Goal: Task Accomplishment & Management: Manage account settings

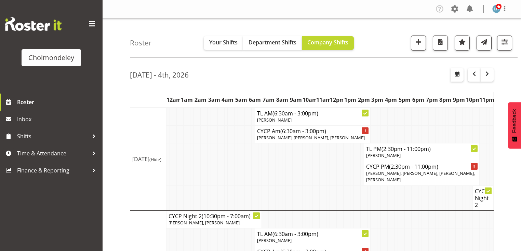
scroll to position [548, 0]
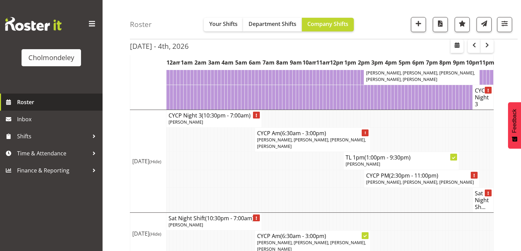
click at [27, 102] on span "Roster" at bounding box center [58, 102] width 82 height 10
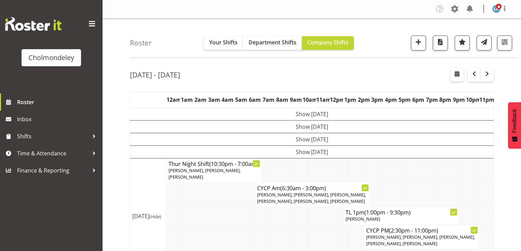
click at [210, 216] on td at bounding box center [208, 216] width 3 height 18
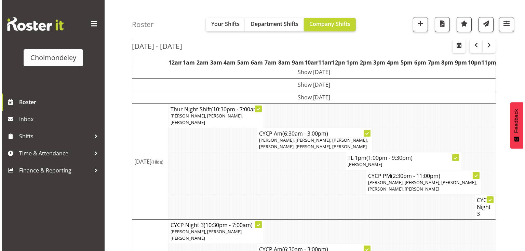
scroll to position [82, 0]
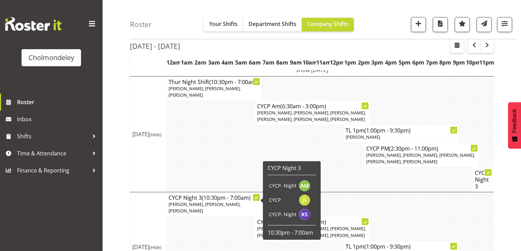
click at [223, 126] on td at bounding box center [222, 134] width 3 height 18
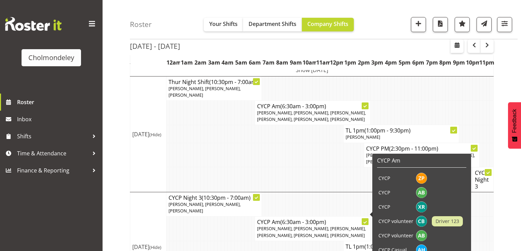
click at [294, 226] on span "Zoe Palmer, Ally Brown, Xaia Reddy, Lotti Bottcher, Mellie Brandt, Alexzarn Har…" at bounding box center [311, 232] width 109 height 13
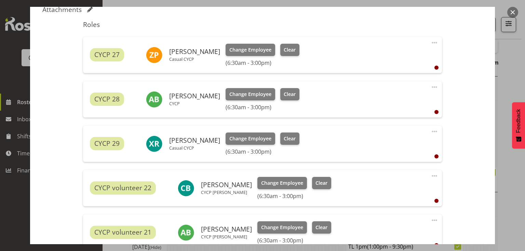
scroll to position [273, 0]
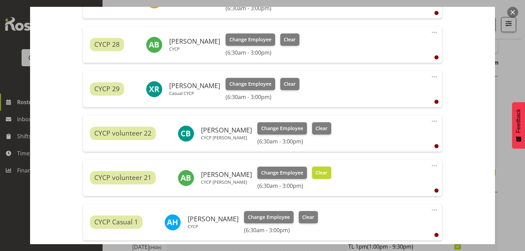
click at [316, 171] on span "Clear" at bounding box center [321, 173] width 12 height 8
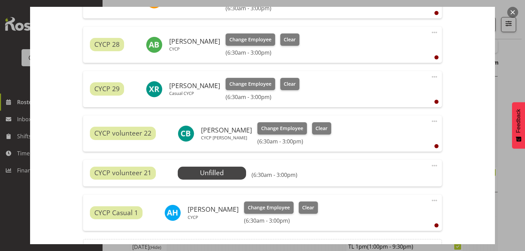
click at [431, 165] on span at bounding box center [434, 166] width 8 height 8
click at [395, 202] on link "Delete" at bounding box center [406, 205] width 66 height 12
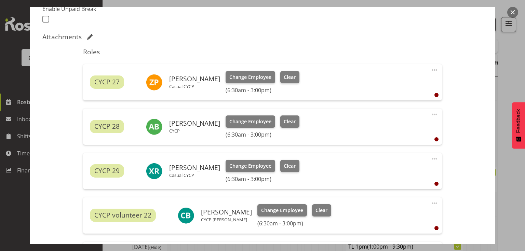
scroll to position [317, 0]
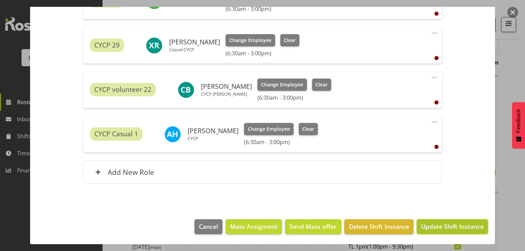
click at [454, 230] on span "Update Shift Instance" at bounding box center [452, 226] width 63 height 9
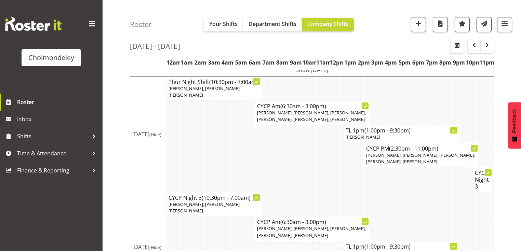
scroll to position [179, 0]
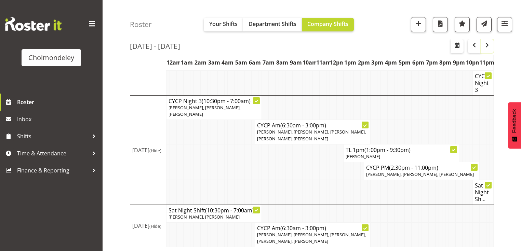
click at [489, 44] on span "button" at bounding box center [487, 45] width 8 height 8
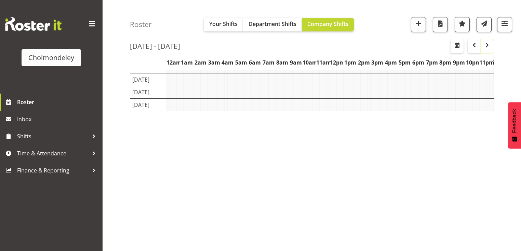
scroll to position [85, 0]
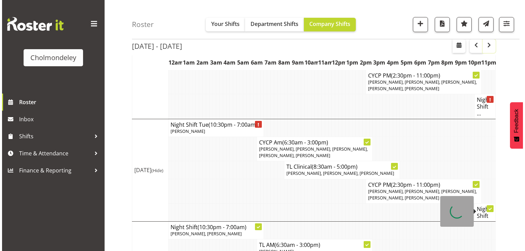
scroll to position [246, 0]
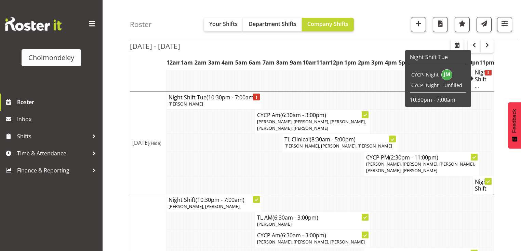
click at [482, 78] on h4 "Night Shift ..." at bounding box center [483, 79] width 16 height 21
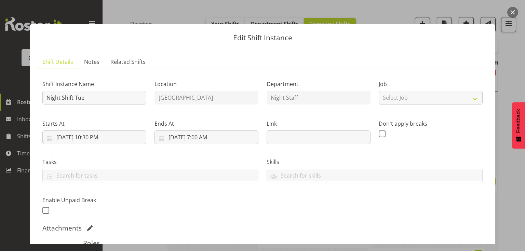
scroll to position [174, 0]
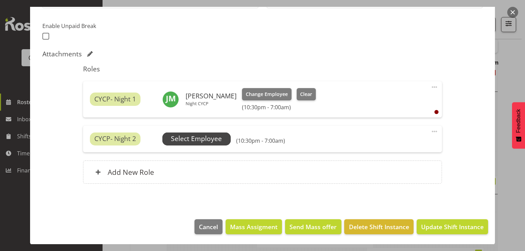
click at [201, 138] on span "Select Employee" at bounding box center [196, 139] width 51 height 10
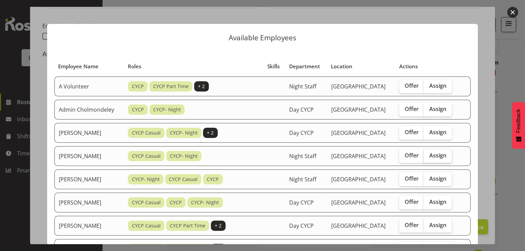
click at [444, 155] on span "Assign" at bounding box center [437, 155] width 17 height 7
click at [428, 155] on input "Assign" at bounding box center [426, 155] width 4 height 4
checkbox input "true"
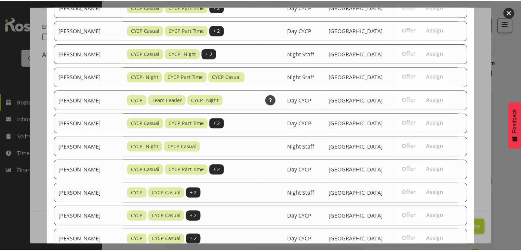
scroll to position [307, 0]
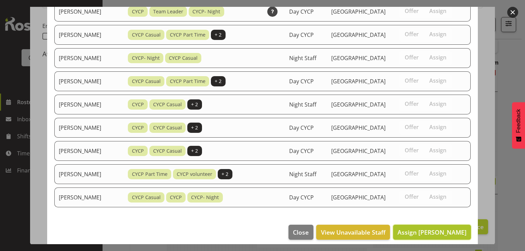
click at [451, 229] on span "Assign Andrea McMurray" at bounding box center [432, 232] width 69 height 8
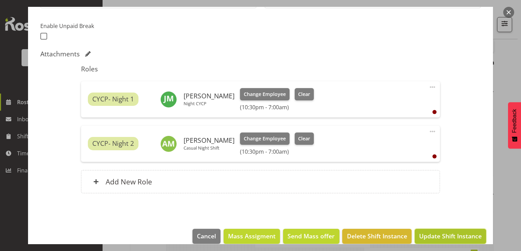
click at [451, 234] on span "Update Shift Instance" at bounding box center [450, 236] width 63 height 9
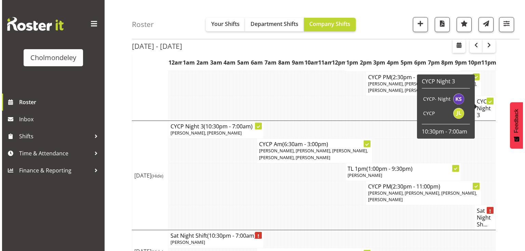
scroll to position [574, 0]
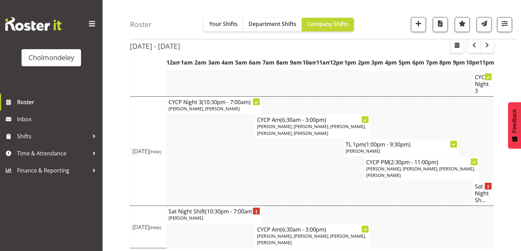
click at [201, 216] on p "[PERSON_NAME]" at bounding box center [214, 218] width 91 height 6
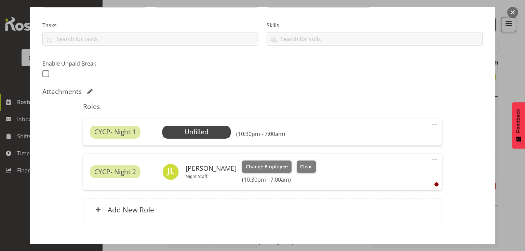
scroll to position [164, 0]
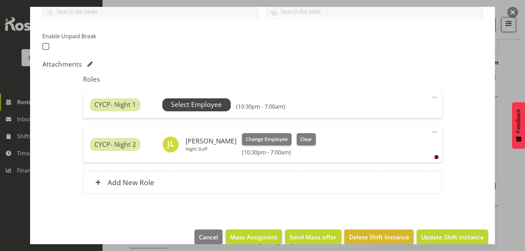
click at [189, 107] on span "Select Employee" at bounding box center [196, 105] width 51 height 10
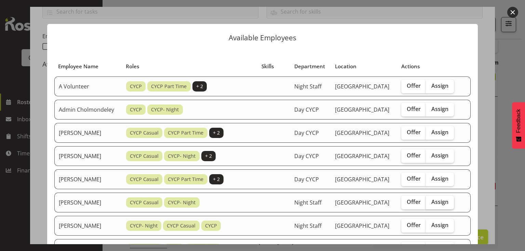
click at [448, 205] on span "Assign" at bounding box center [439, 202] width 17 height 7
click at [430, 204] on input "Assign" at bounding box center [428, 202] width 4 height 4
checkbox input "true"
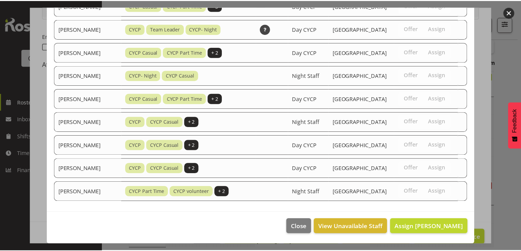
scroll to position [436, 0]
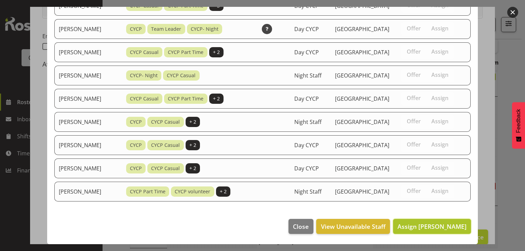
click at [436, 226] on span "Assign Andrea McMurray" at bounding box center [432, 227] width 69 height 8
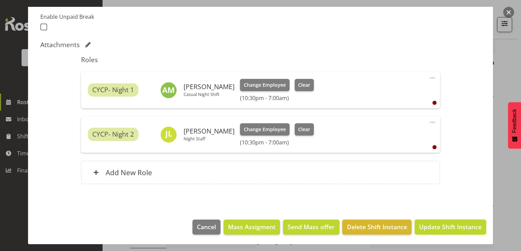
click at [436, 226] on span "Update Shift Instance" at bounding box center [450, 227] width 63 height 9
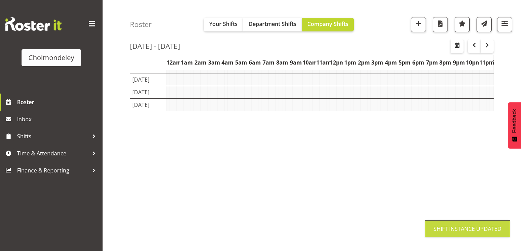
scroll to position [85, 0]
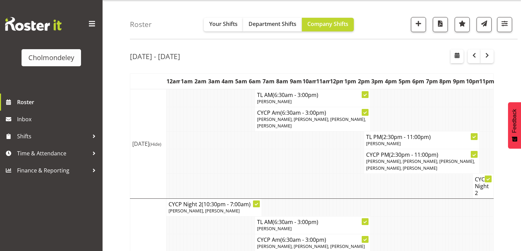
scroll to position [2, 0]
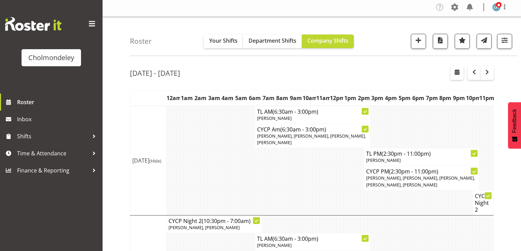
click at [321, 190] on td at bounding box center [321, 202] width 3 height 25
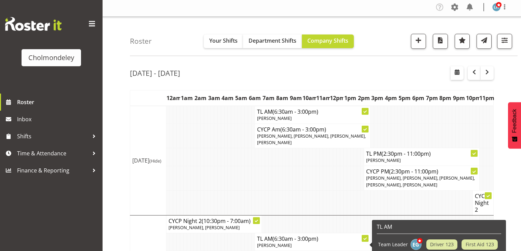
scroll to position [0, 0]
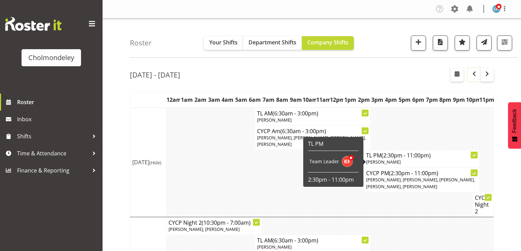
click at [475, 75] on span "button" at bounding box center [474, 74] width 8 height 8
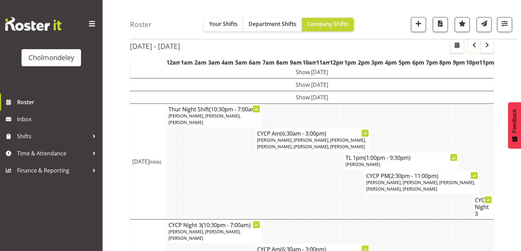
scroll to position [164, 0]
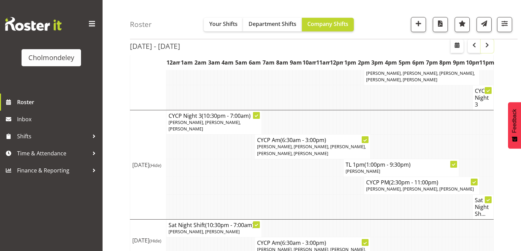
click at [485, 45] on span "button" at bounding box center [487, 45] width 8 height 8
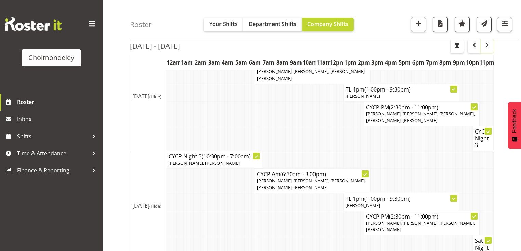
scroll to position [574, 0]
